Goal: Find specific page/section: Find specific page/section

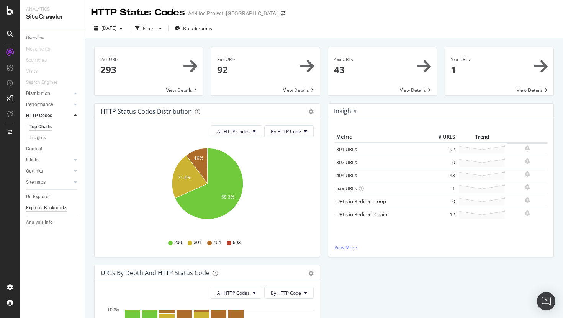
click at [51, 206] on div "Explorer Bookmarks" at bounding box center [46, 208] width 41 height 8
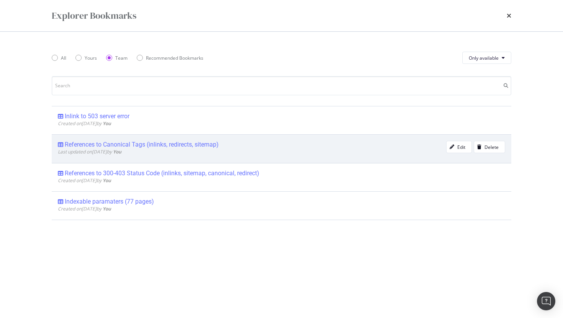
click at [131, 146] on div "References to Canonical Tags (inlinks, redirects, sitemap)" at bounding box center [142, 145] width 154 height 8
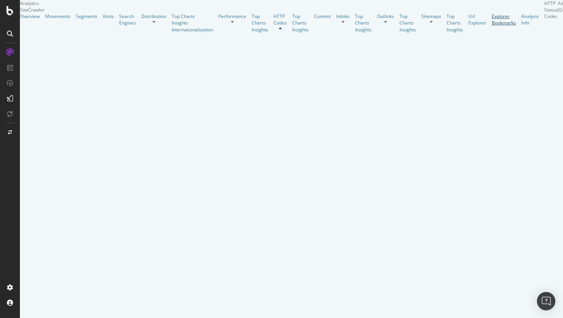
click at [492, 26] on div "Explorer Bookmarks" at bounding box center [504, 19] width 24 height 13
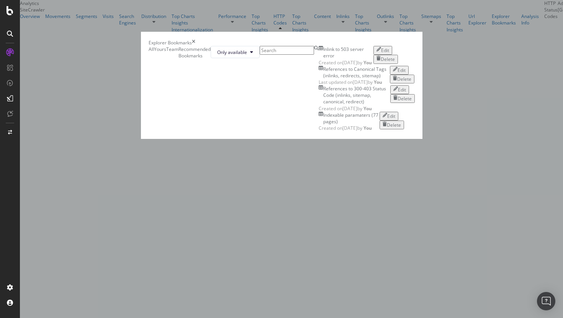
click at [323, 105] on div "References to 300-403 Status Code (inlinks, sitemap, canonical, redirect)" at bounding box center [356, 95] width 67 height 20
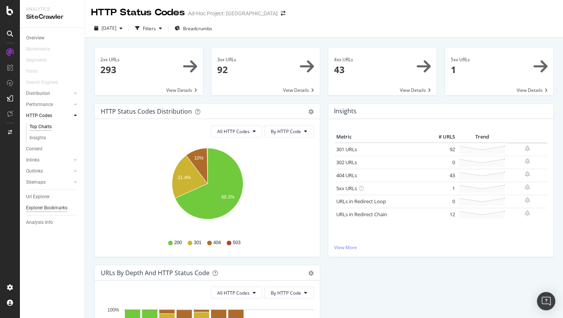
click at [45, 211] on div "Explorer Bookmarks" at bounding box center [46, 208] width 41 height 8
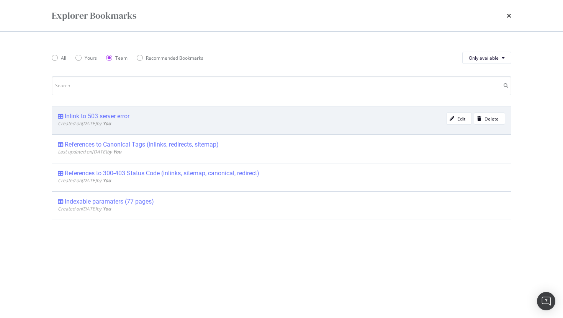
click at [105, 116] on div "Inlink to 503 server error" at bounding box center [97, 117] width 65 height 8
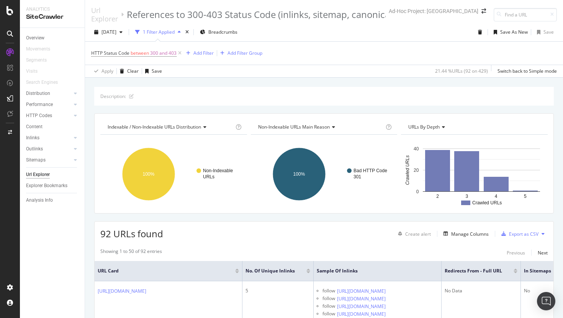
click at [57, 190] on div "Explorer Bookmarks" at bounding box center [55, 185] width 59 height 11
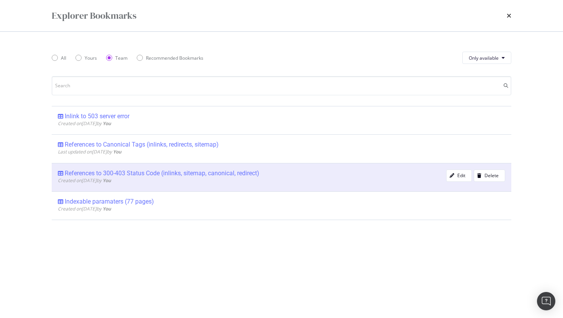
click at [62, 186] on div "References to 300-403 Status Code (inlinks, sitemap, canonical, redirect) Creat…" at bounding box center [282, 177] width 460 height 28
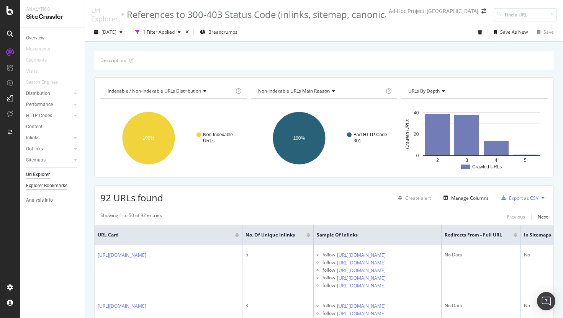
click at [54, 188] on div "Explorer Bookmarks" at bounding box center [46, 186] width 41 height 8
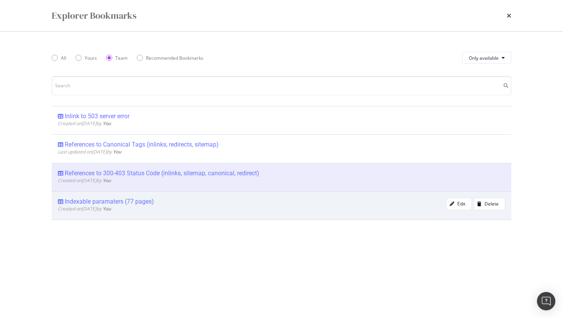
click at [129, 211] on div "Created on [DATE] by You" at bounding box center [252, 209] width 389 height 7
